Goal: Find specific page/section: Find specific page/section

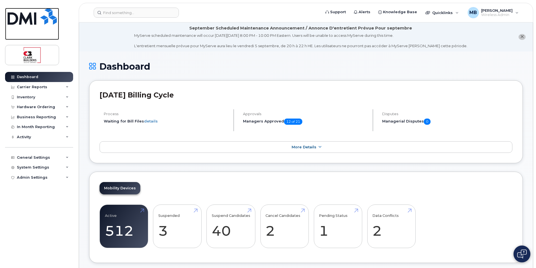
click at [31, 21] on img at bounding box center [32, 16] width 49 height 17
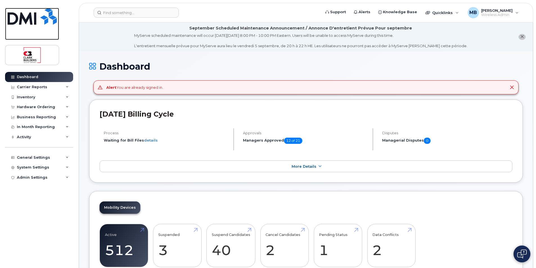
click at [33, 24] on img at bounding box center [32, 16] width 49 height 17
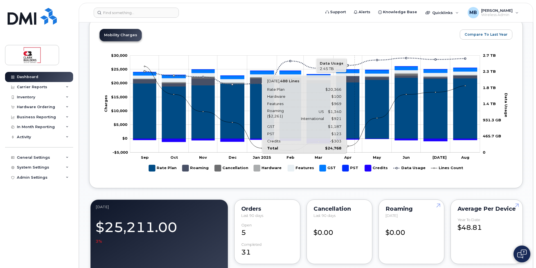
scroll to position [141, 0]
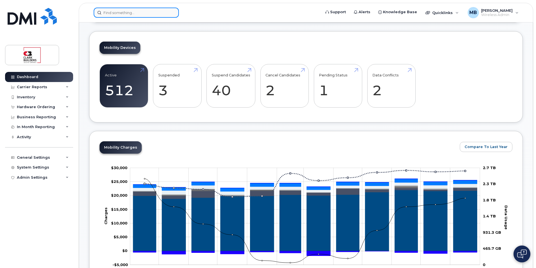
click at [120, 14] on input at bounding box center [136, 13] width 85 height 10
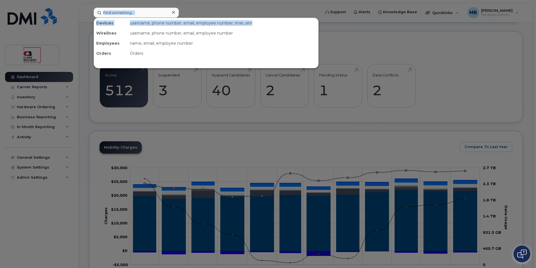
click at [276, 17] on div "Devices username, phone number, email, employee number, imei, sim Wirelines use…" at bounding box center [205, 13] width 232 height 10
drag, startPoint x: 276, startPoint y: 17, endPoint x: 259, endPoint y: 8, distance: 18.9
click at [259, 8] on div at bounding box center [268, 134] width 536 height 268
